Goal: Task Accomplishment & Management: Manage account settings

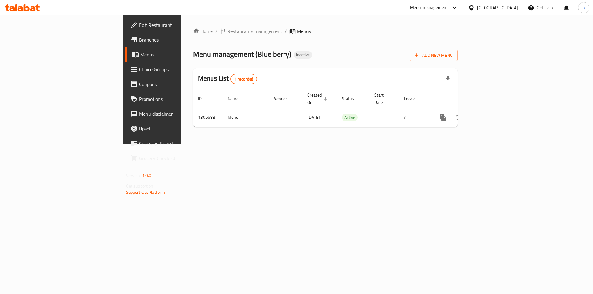
click at [26, 12] on div at bounding box center [22, 8] width 45 height 12
click at [26, 5] on icon at bounding box center [22, 7] width 35 height 7
click at [17, 7] on icon at bounding box center [16, 7] width 2 height 7
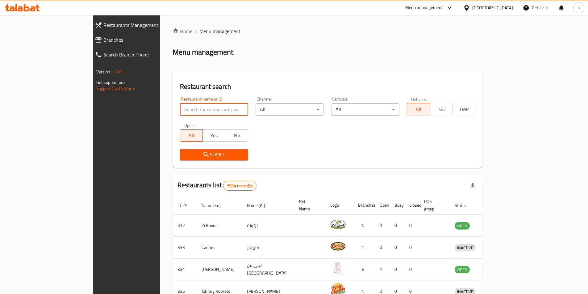
click at [180, 115] on input "search" at bounding box center [214, 109] width 68 height 12
paste input "khodmony"
click button "Search" at bounding box center [214, 154] width 68 height 11
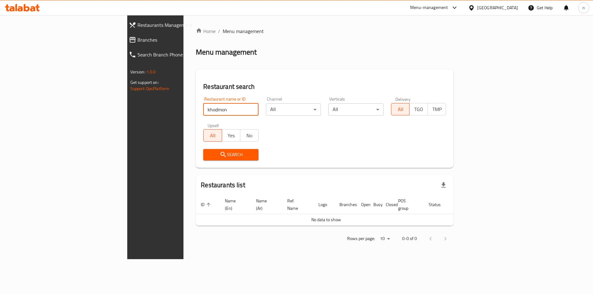
type input "khodmon"
click at [137, 40] on span "Branches" at bounding box center [179, 39] width 84 height 7
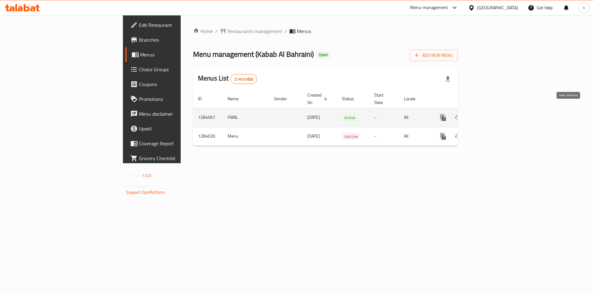
click at [491, 114] on icon "enhanced table" at bounding box center [487, 117] width 7 height 7
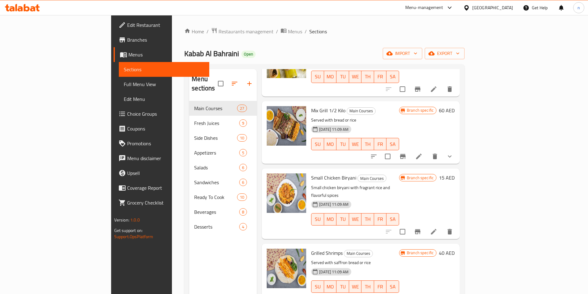
scroll to position [309, 0]
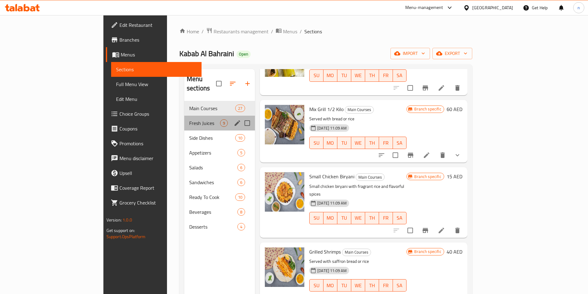
click at [184, 118] on div "Fresh Juices 9" at bounding box center [219, 123] width 71 height 15
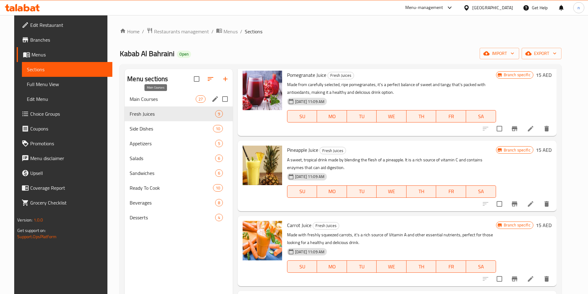
click at [151, 100] on span "Main Courses" at bounding box center [163, 98] width 66 height 7
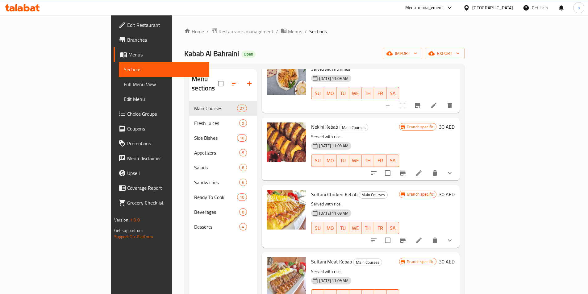
scroll to position [1543, 0]
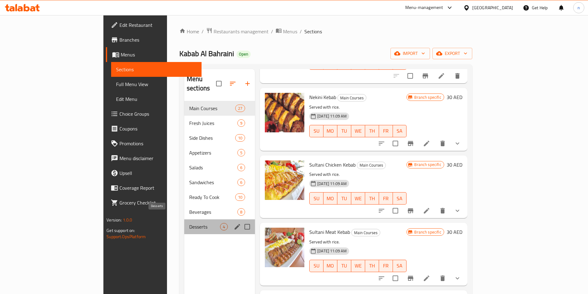
click at [189, 223] on span "Desserts" at bounding box center [204, 226] width 31 height 7
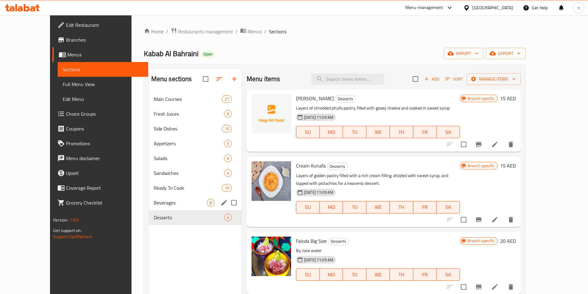
click at [153, 198] on div "Beverages 8" at bounding box center [195, 203] width 93 height 15
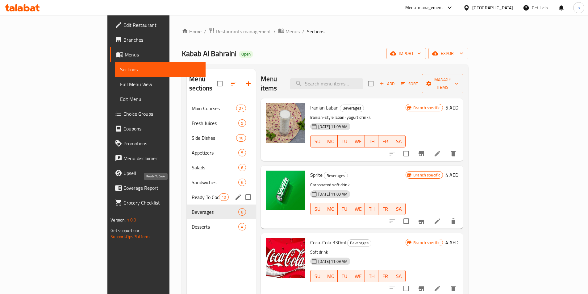
click at [192, 194] on span "Ready To Cook" at bounding box center [205, 197] width 27 height 7
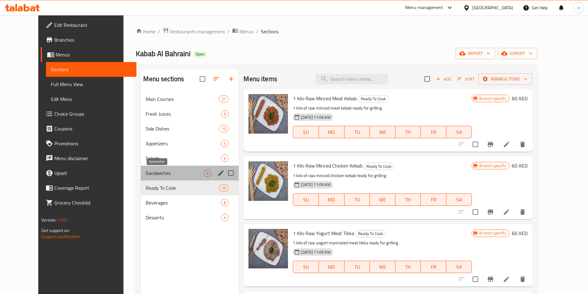
click at [154, 173] on span "Sandwiches" at bounding box center [175, 173] width 58 height 7
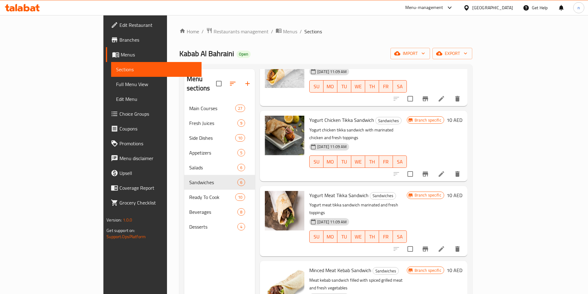
scroll to position [126, 0]
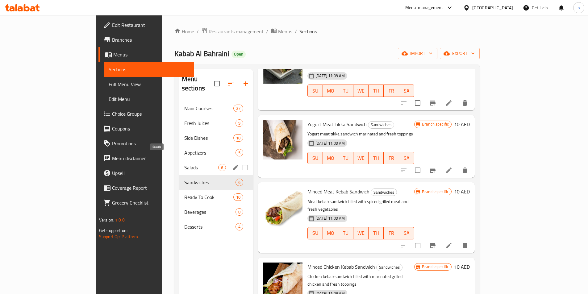
click at [184, 164] on span "Salads" at bounding box center [201, 167] width 34 height 7
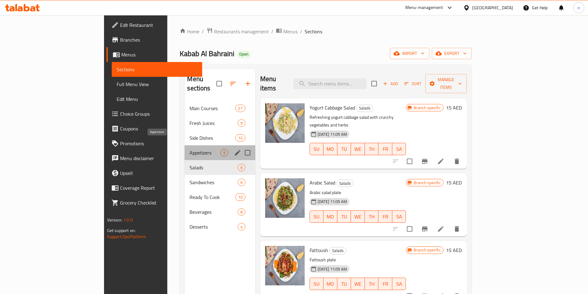
click at [190, 149] on span "Appetizers" at bounding box center [205, 152] width 31 height 7
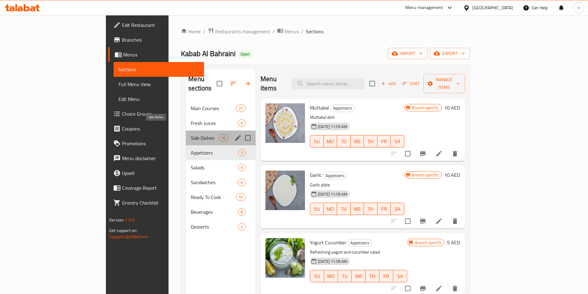
click at [191, 134] on span "Side Dishes" at bounding box center [205, 137] width 28 height 7
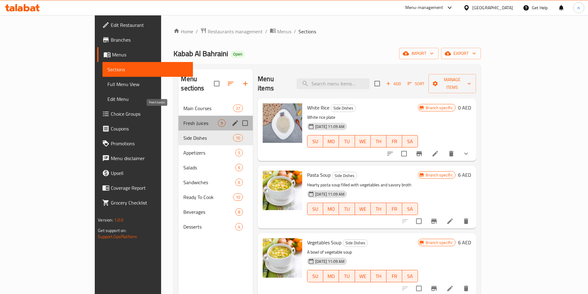
click at [183, 120] on span "Fresh Juices" at bounding box center [200, 123] width 35 height 7
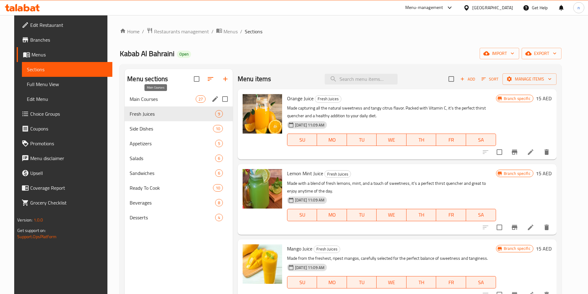
click at [165, 100] on span "Main Courses" at bounding box center [163, 98] width 66 height 7
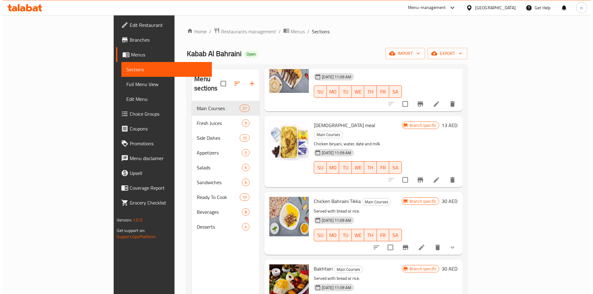
scroll to position [865, 0]
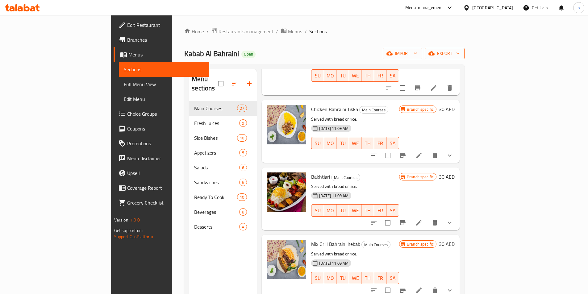
click at [460, 53] on span "export" at bounding box center [445, 54] width 30 height 8
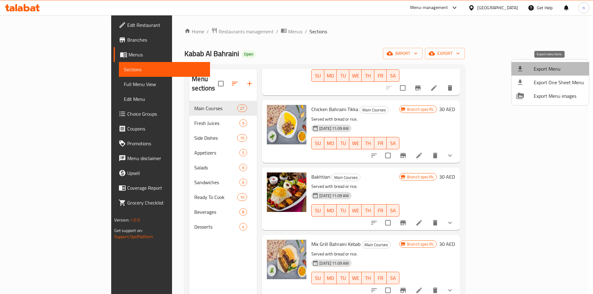
click at [568, 69] on span "Export Menu" at bounding box center [559, 68] width 50 height 7
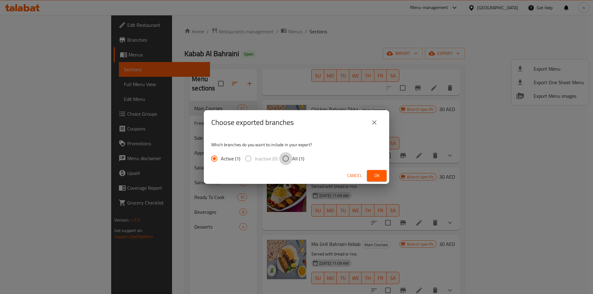
click at [285, 159] on input "All (1)" at bounding box center [285, 158] width 13 height 13
radio input "true"
click at [375, 175] on span "Ok" at bounding box center [377, 176] width 10 height 8
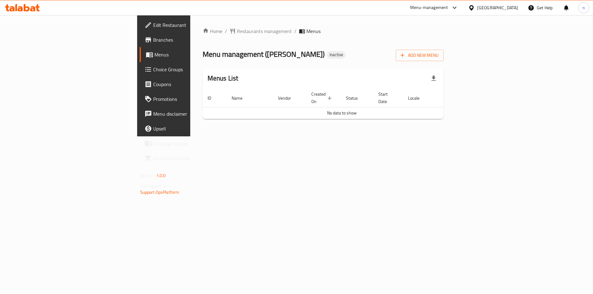
click at [153, 36] on span "Branches" at bounding box center [192, 39] width 78 height 7
click at [439, 54] on span "Add New Menu" at bounding box center [420, 56] width 38 height 8
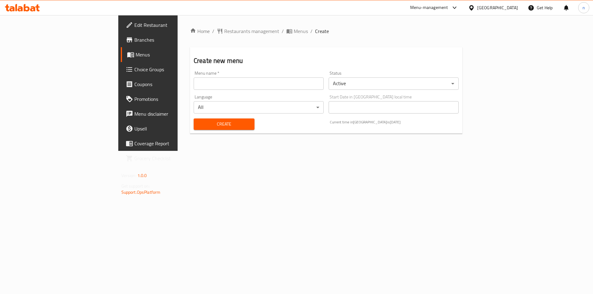
click at [305, 88] on input "text" at bounding box center [259, 84] width 130 height 12
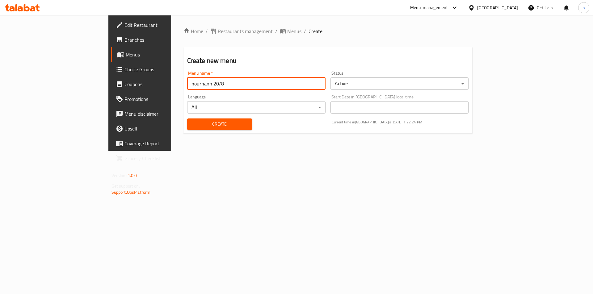
type input "nourhann 20/8"
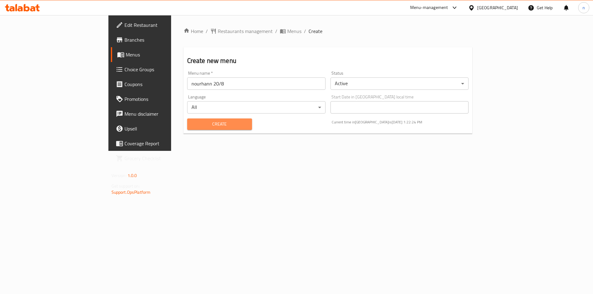
click at [192, 121] on span "Create" at bounding box center [219, 124] width 55 height 8
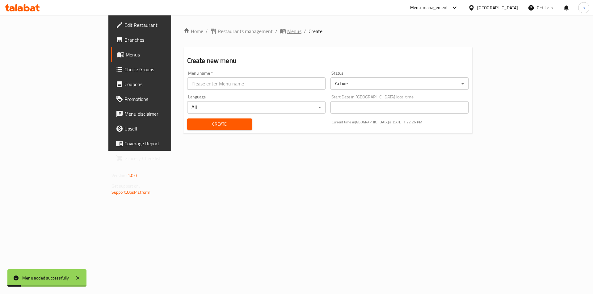
click at [287, 31] on span "Menus" at bounding box center [294, 30] width 14 height 7
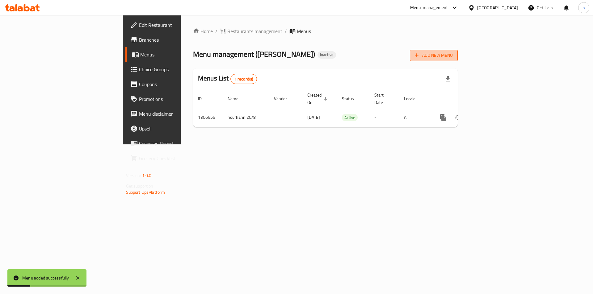
click at [453, 57] on span "Add New Menu" at bounding box center [434, 56] width 38 height 8
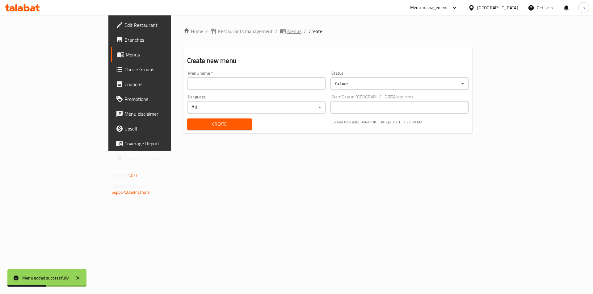
click at [287, 27] on span "Menus" at bounding box center [294, 30] width 14 height 7
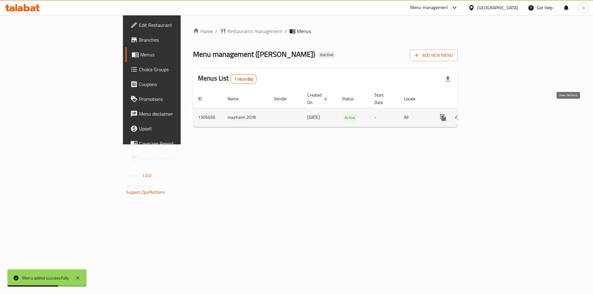
click at [491, 114] on icon "enhanced table" at bounding box center [487, 117] width 7 height 7
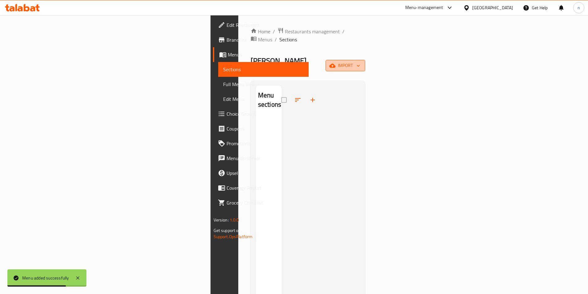
click at [360, 62] on span "import" at bounding box center [346, 66] width 30 height 8
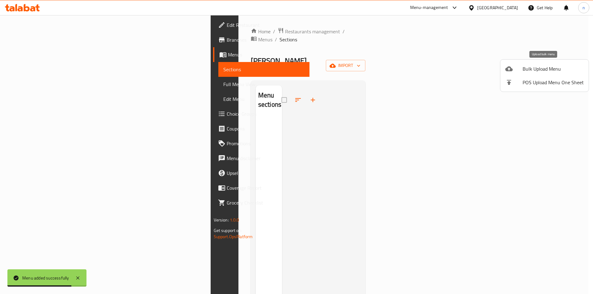
click at [533, 71] on span "Bulk Upload Menu" at bounding box center [553, 68] width 61 height 7
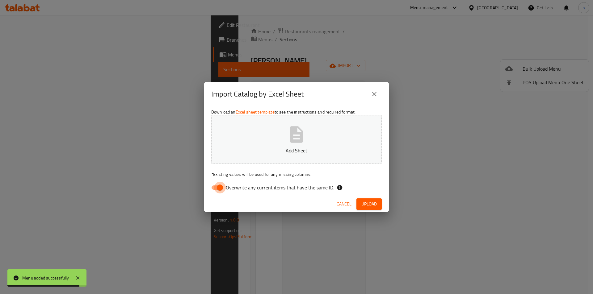
click at [219, 186] on input "Overwrite any current items that have the same ID." at bounding box center [219, 188] width 35 height 12
checkbox input "false"
click at [243, 159] on button "Add Sheet" at bounding box center [296, 139] width 170 height 49
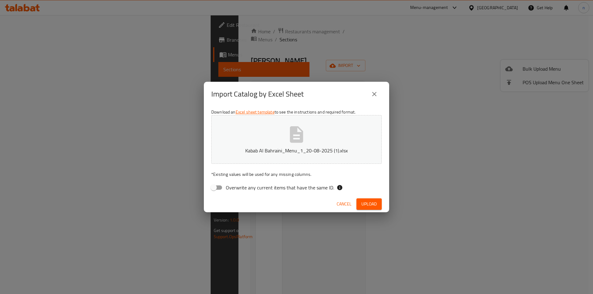
click at [374, 206] on span "Upload" at bounding box center [368, 204] width 15 height 8
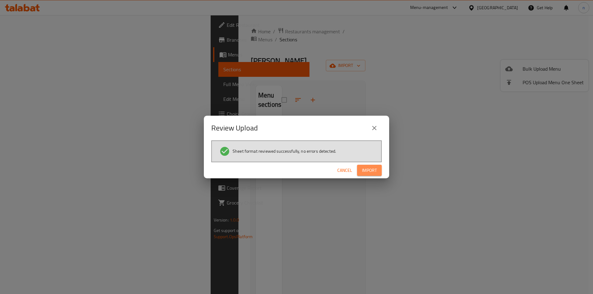
click at [367, 171] on span "Import" at bounding box center [369, 171] width 15 height 8
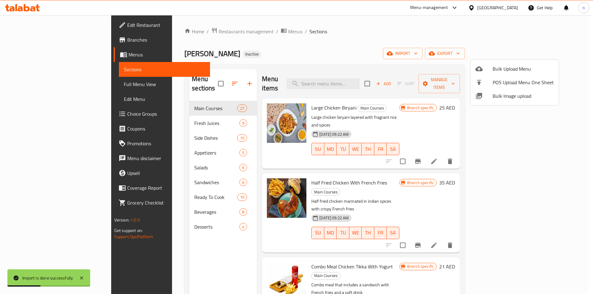
click at [418, 45] on div at bounding box center [296, 147] width 593 height 294
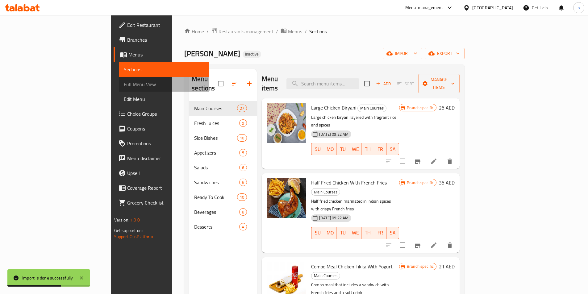
click at [124, 85] on span "Full Menu View" at bounding box center [164, 84] width 81 height 7
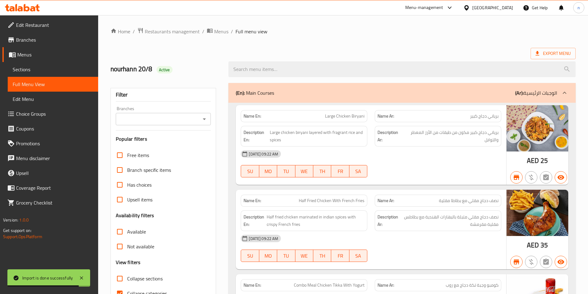
click at [138, 114] on div "Branches" at bounding box center [163, 119] width 95 height 12
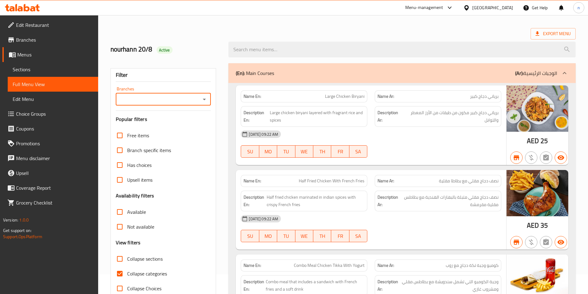
scroll to position [31, 0]
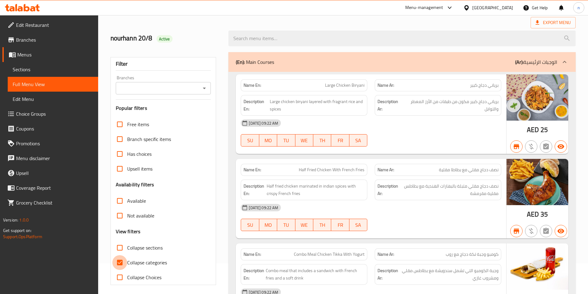
drag, startPoint x: 118, startPoint y: 259, endPoint x: 210, endPoint y: 241, distance: 94.1
click at [118, 259] on input "Collapse categories" at bounding box center [119, 262] width 15 height 15
checkbox input "false"
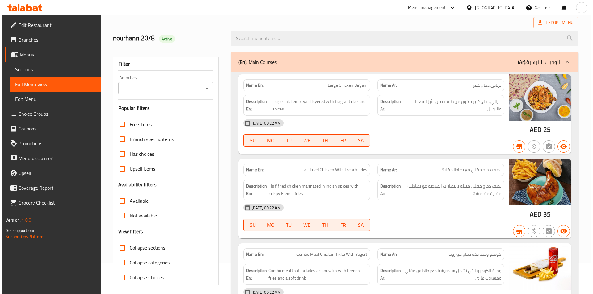
scroll to position [0, 0]
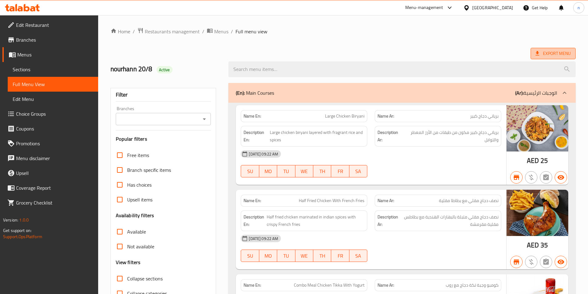
click at [542, 52] on span "Export Menu" at bounding box center [553, 54] width 35 height 8
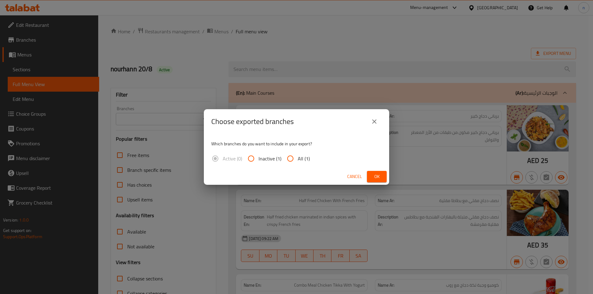
click at [288, 159] on input "All (1)" at bounding box center [290, 158] width 15 height 15
radio input "true"
click at [378, 178] on span "Ok" at bounding box center [377, 177] width 10 height 8
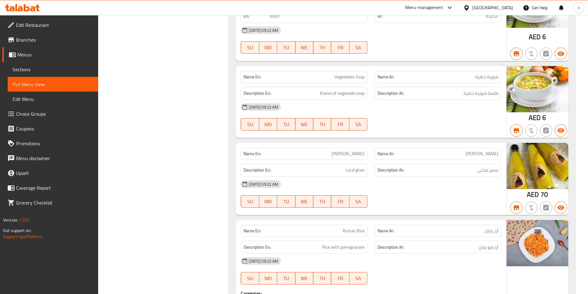
scroll to position [4979, 0]
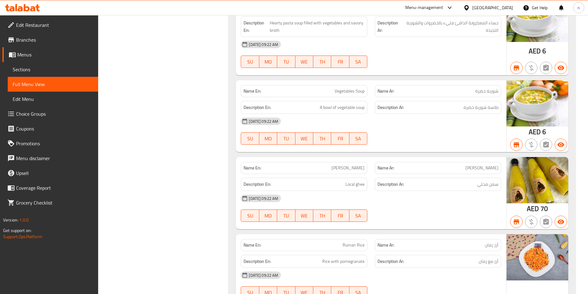
click at [34, 5] on icon at bounding box center [22, 7] width 35 height 7
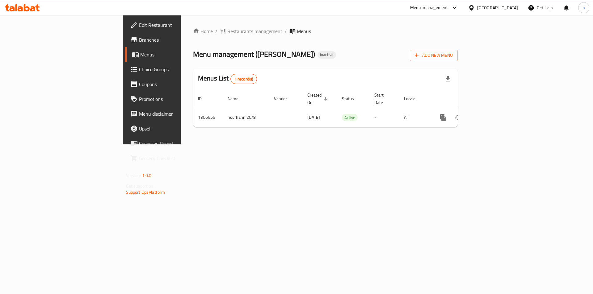
click at [21, 8] on icon at bounding box center [20, 8] width 5 height 5
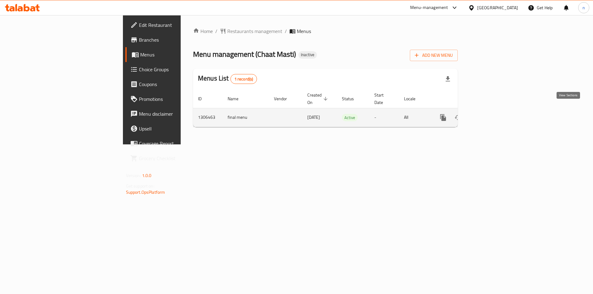
click at [491, 114] on icon "enhanced table" at bounding box center [487, 117] width 7 height 7
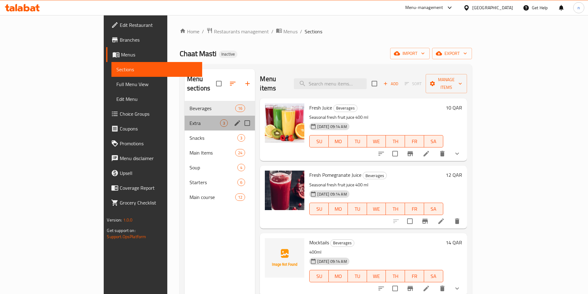
click at [185, 119] on div "Extra 3" at bounding box center [220, 123] width 71 height 15
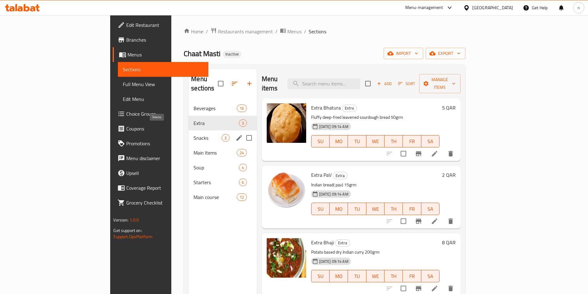
click at [194, 134] on span "Snacks" at bounding box center [208, 137] width 28 height 7
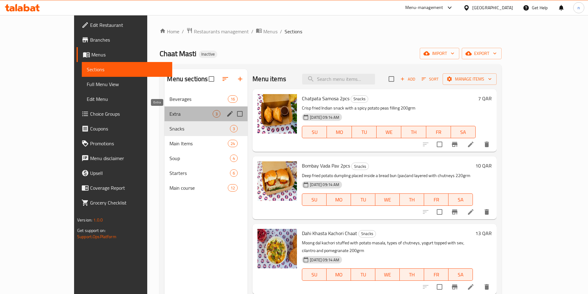
click at [170, 116] on span "Extra" at bounding box center [191, 113] width 43 height 7
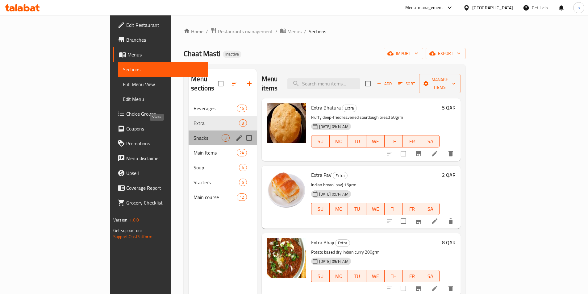
click at [194, 134] on span "Snacks" at bounding box center [208, 137] width 28 height 7
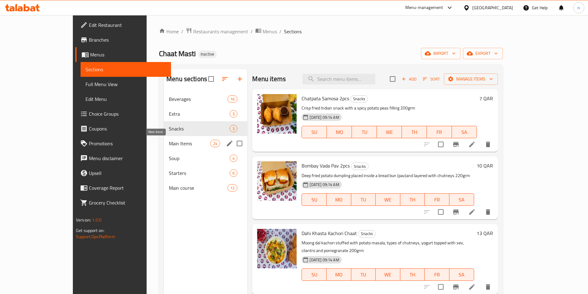
click at [169, 144] on span "Main Items" at bounding box center [189, 143] width 41 height 7
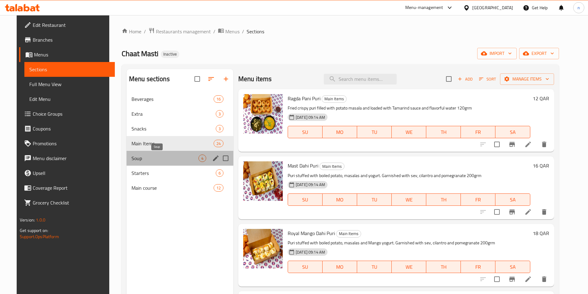
drag, startPoint x: 163, startPoint y: 158, endPoint x: 160, endPoint y: 175, distance: 17.3
click at [163, 158] on span "Soup" at bounding box center [165, 158] width 67 height 7
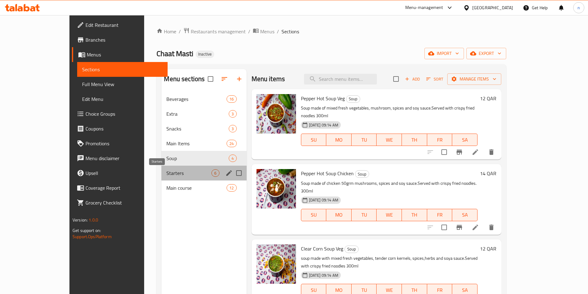
click at [166, 175] on span "Starters" at bounding box center [188, 173] width 45 height 7
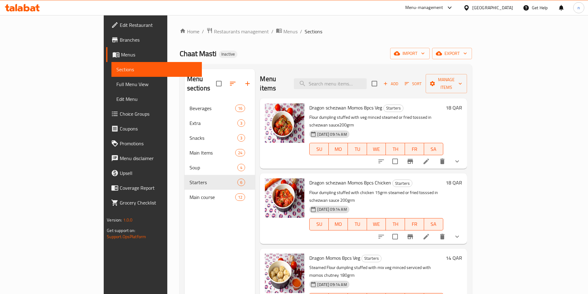
click at [185, 196] on nav "Beverages 16 Extra 3 Snacks 3 Main Items 24 Soup 4 Starters 6 Main course 12" at bounding box center [220, 153] width 71 height 109
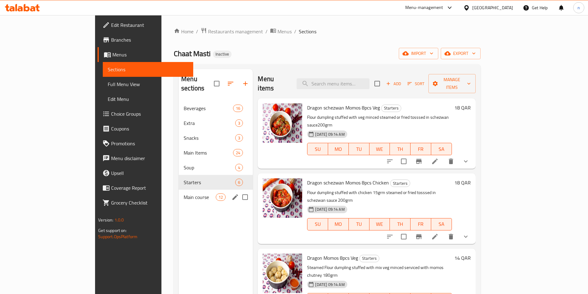
click at [179, 190] on div "Main course 12" at bounding box center [216, 197] width 74 height 15
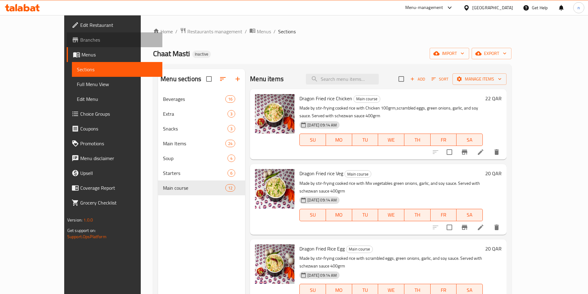
click at [67, 34] on link "Branches" at bounding box center [115, 39] width 96 height 15
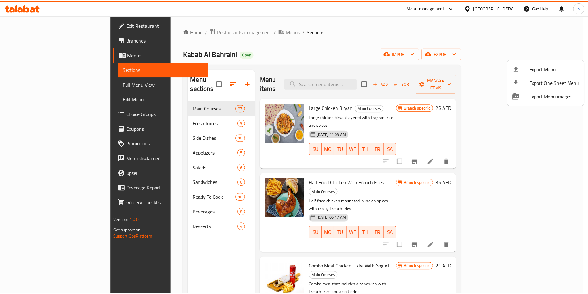
scroll to position [865, 0]
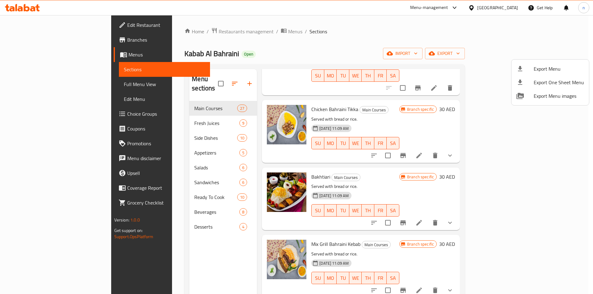
click at [373, 43] on div at bounding box center [296, 147] width 593 height 294
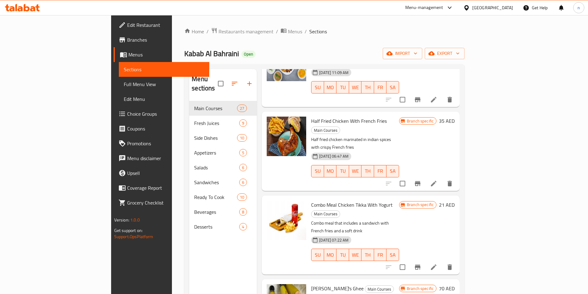
scroll to position [0, 0]
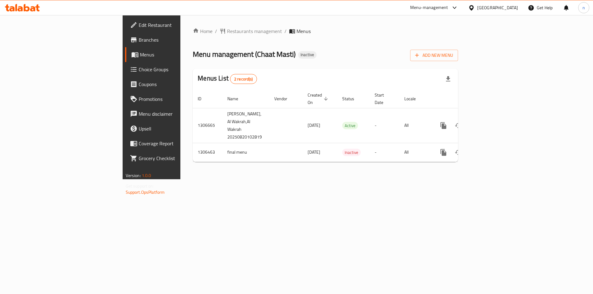
click at [139, 41] on span "Branches" at bounding box center [178, 39] width 78 height 7
